Goal: Information Seeking & Learning: Find specific fact

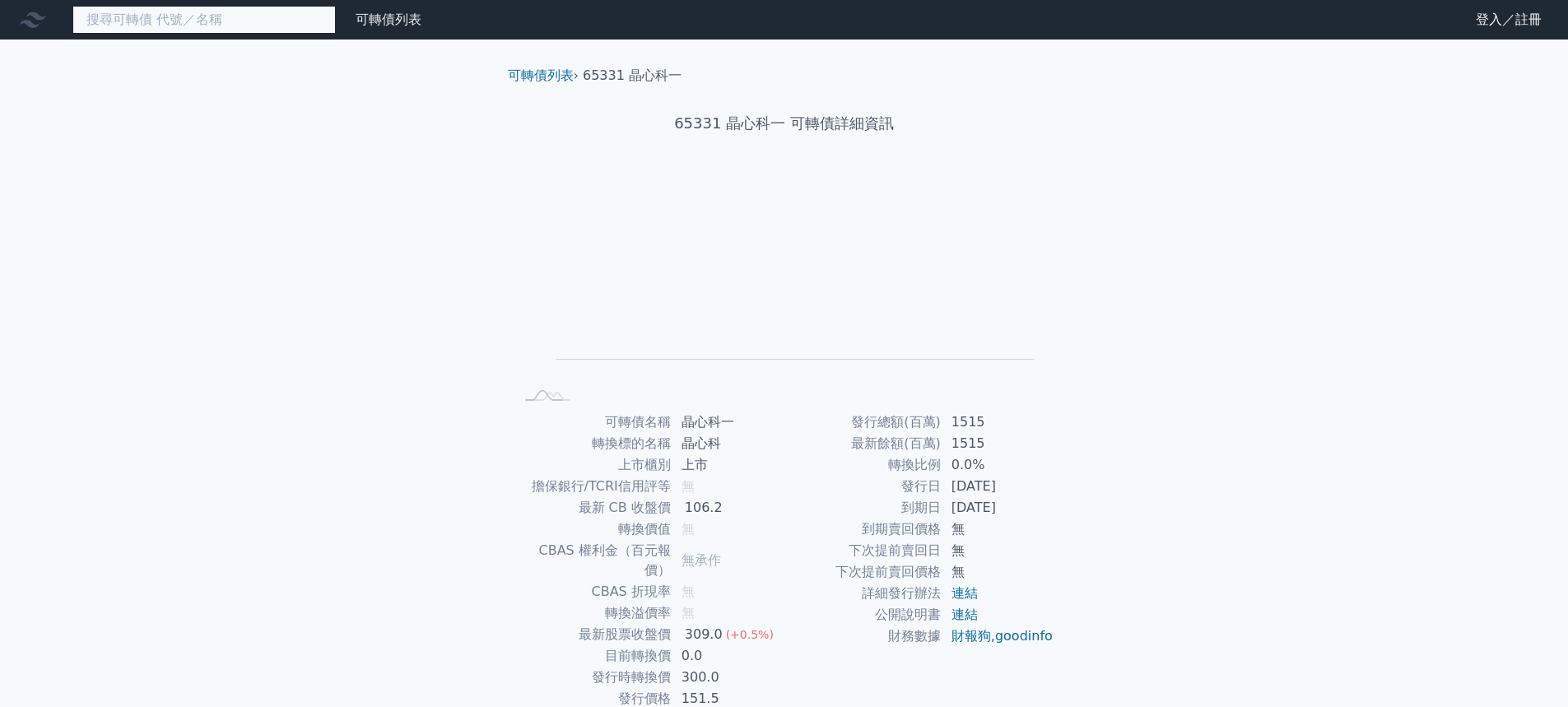
click at [258, 28] on input at bounding box center [204, 20] width 263 height 28
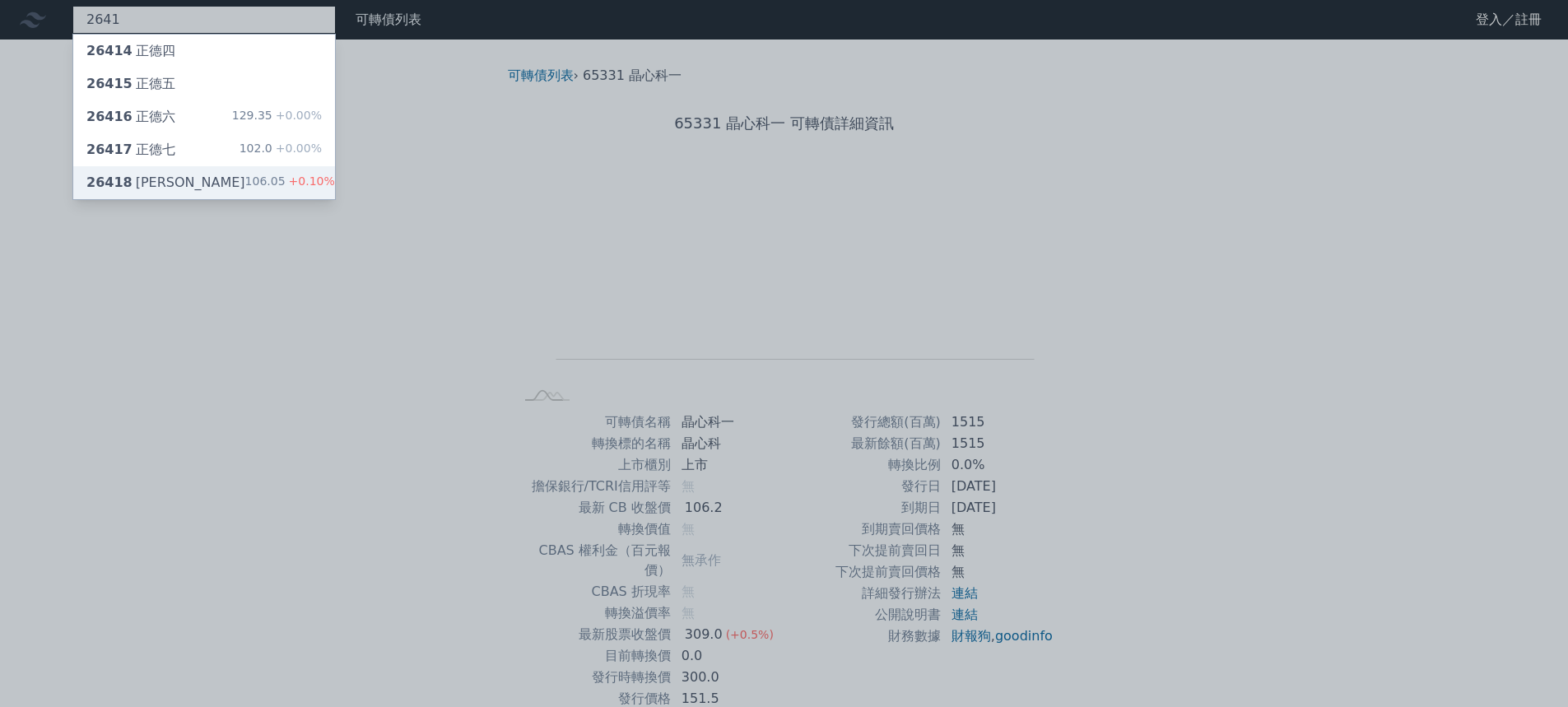
type input "2641"
click at [254, 180] on div "106.05 +0.10%" at bounding box center [290, 182] width 89 height 20
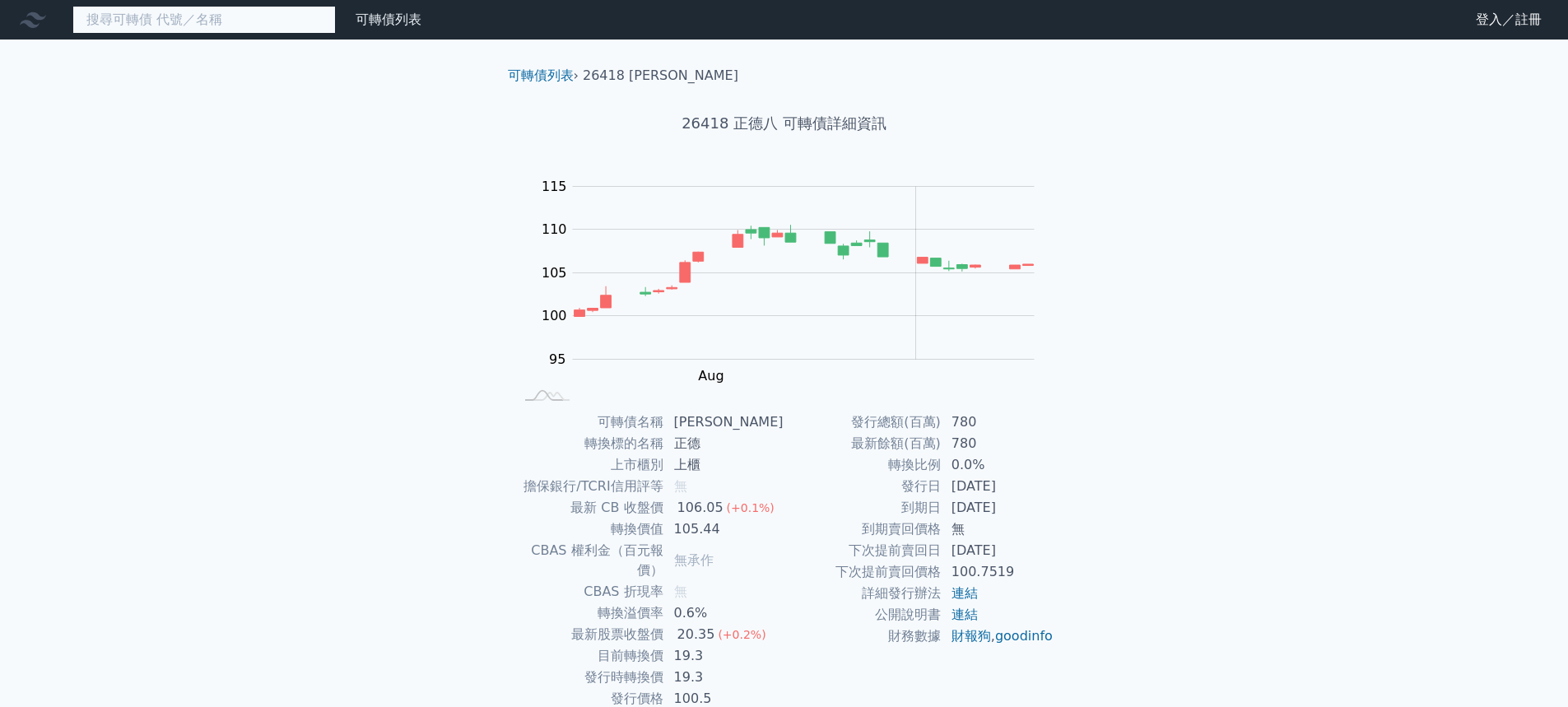
click at [211, 23] on input at bounding box center [204, 20] width 263 height 28
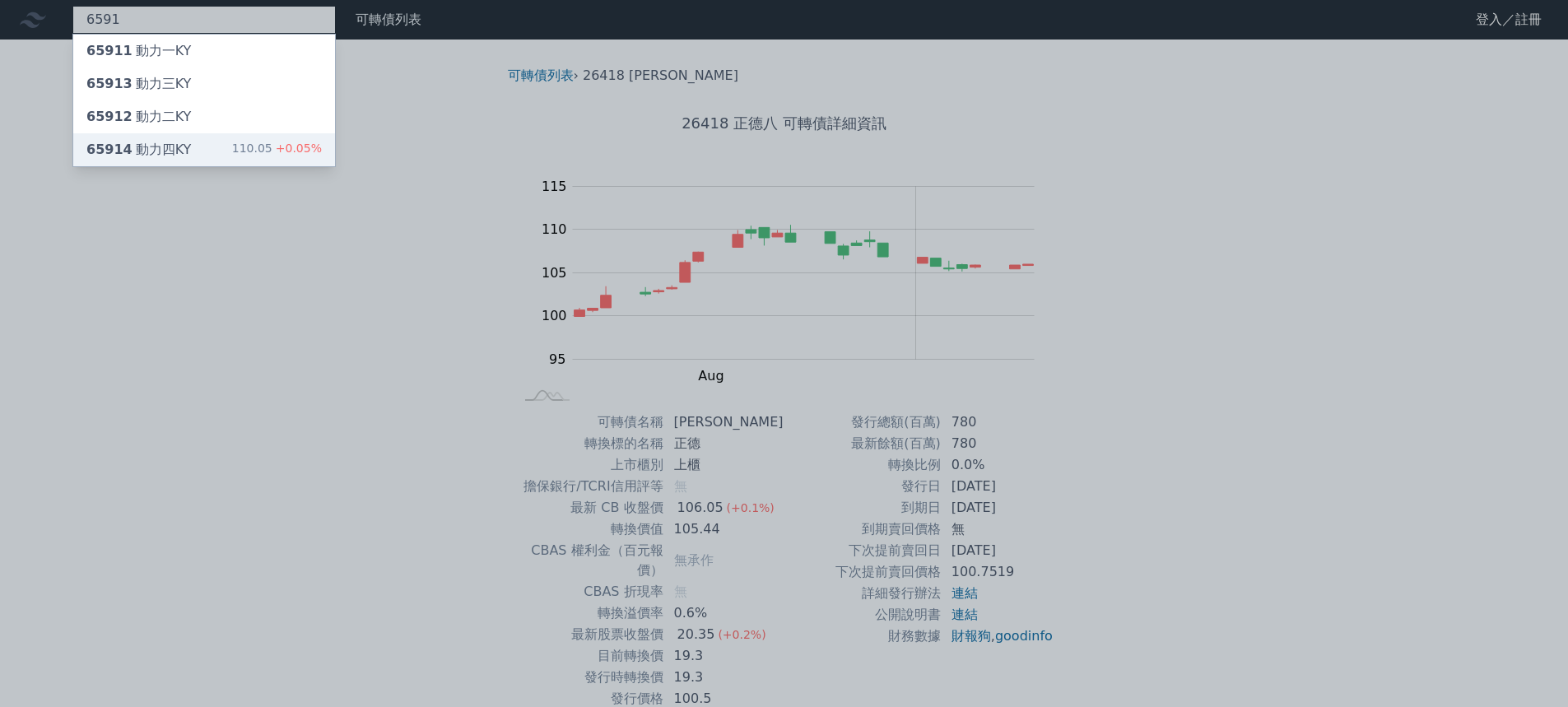
type input "6591"
click at [245, 161] on div "65914 動力四KY 110.05 +0.05%" at bounding box center [204, 149] width 261 height 33
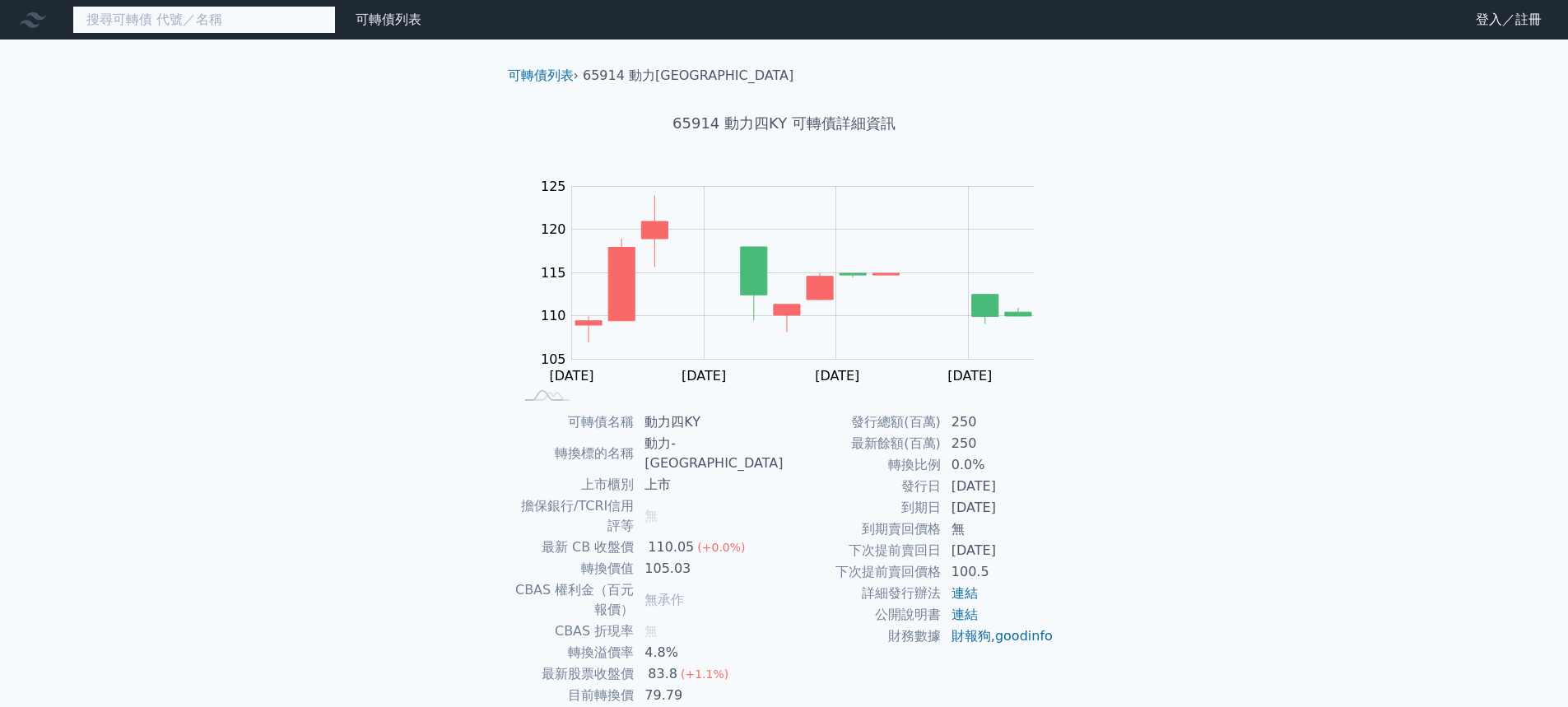
click at [274, 33] on input at bounding box center [204, 20] width 263 height 28
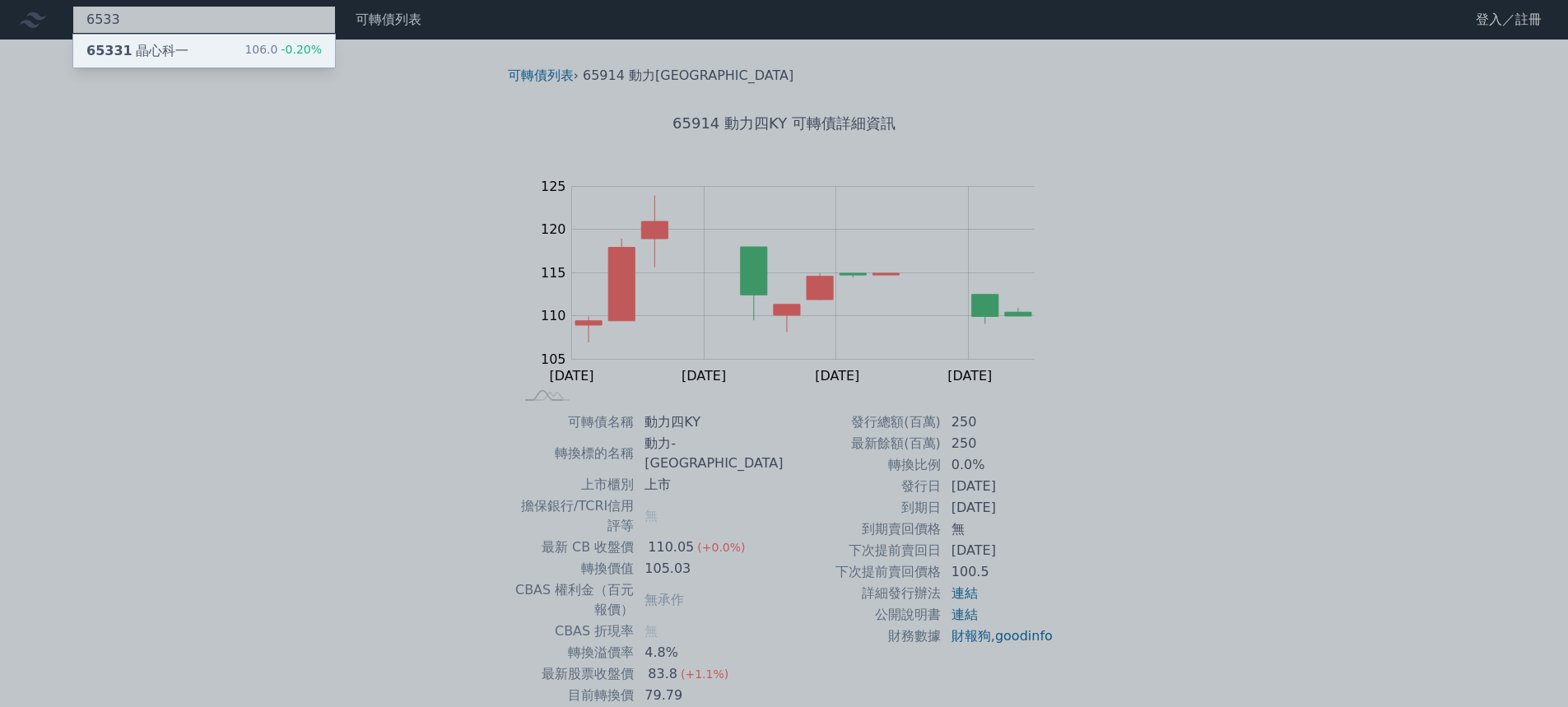
type input "6533"
click at [264, 46] on div "106.0 -0.20%" at bounding box center [283, 50] width 77 height 20
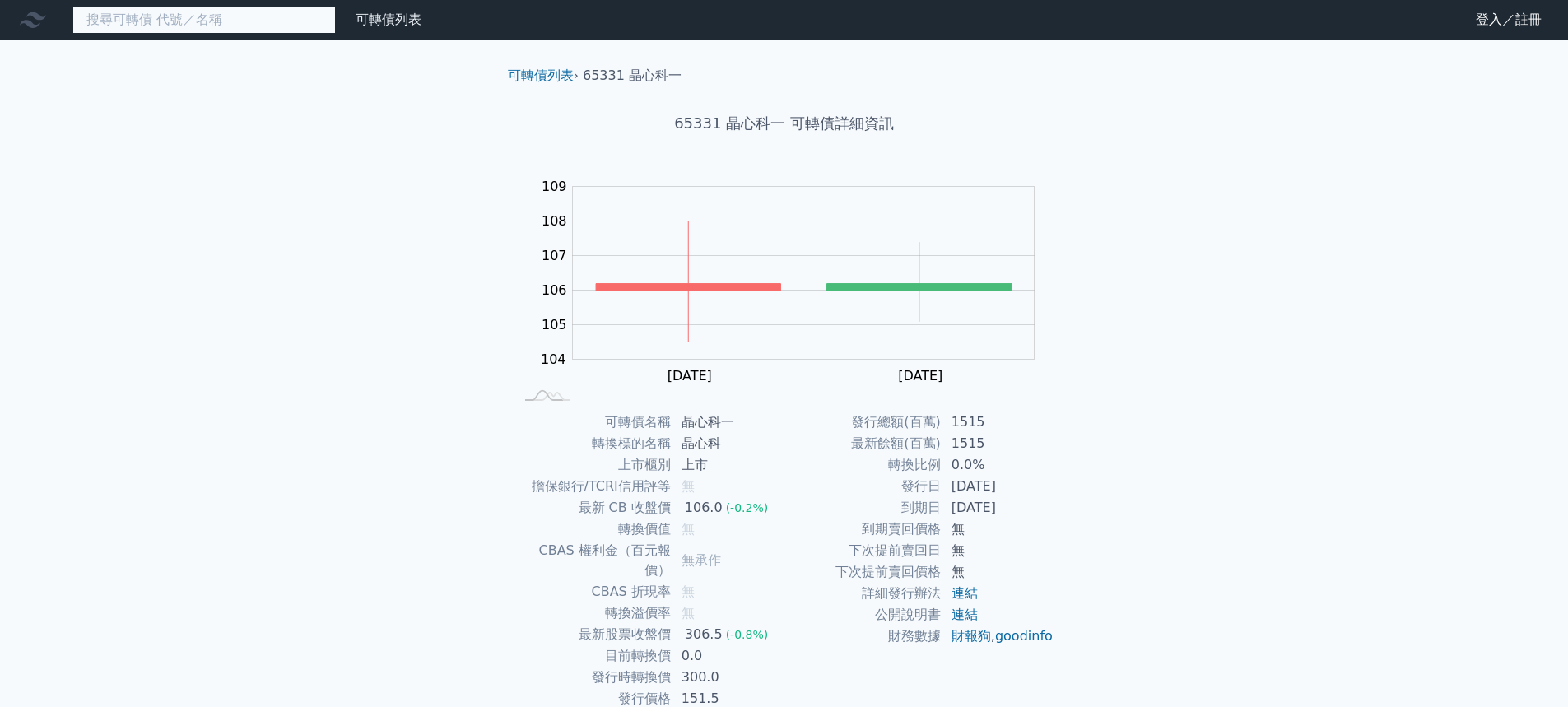
click at [260, 18] on input at bounding box center [204, 20] width 263 height 28
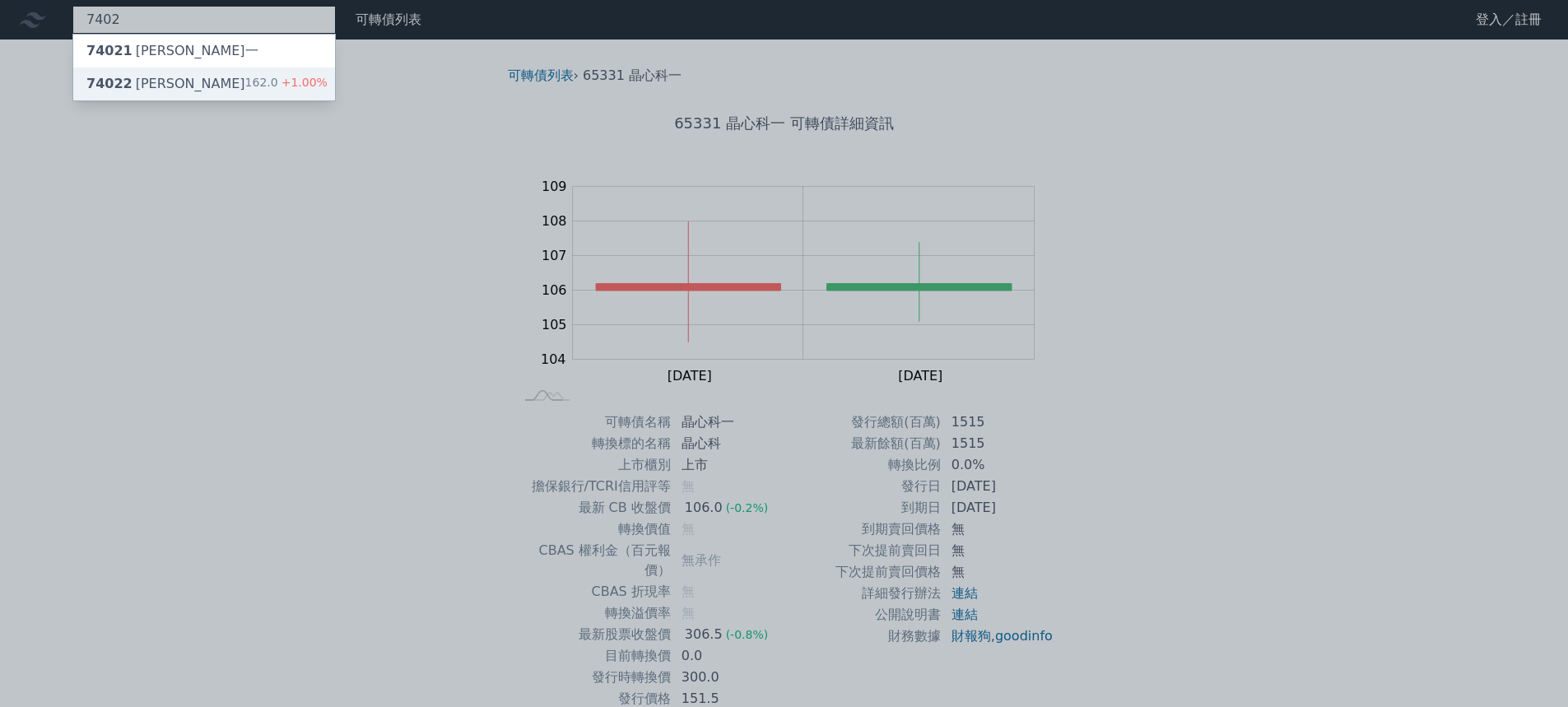
type input "7402"
click at [257, 77] on div "162.0 +1.00%" at bounding box center [286, 84] width 82 height 20
